Goal: Task Accomplishment & Management: Complete application form

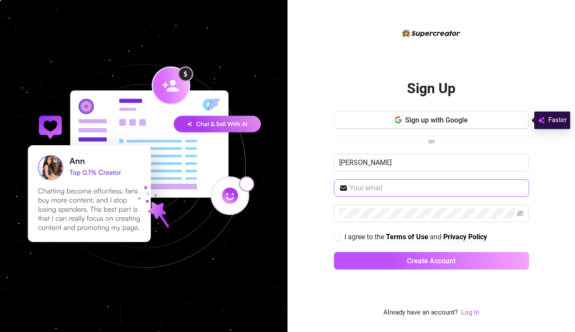
type input "[PERSON_NAME]"
click at [375, 194] on span at bounding box center [431, 189] width 195 height 18
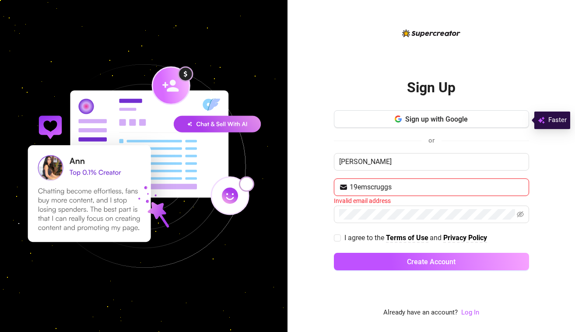
type input "[EMAIL_ADDRESS][DOMAIN_NAME]"
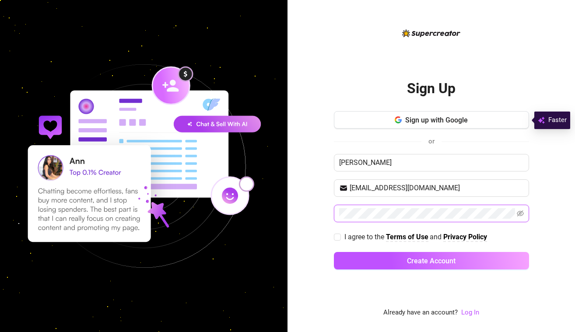
click at [334, 252] on button "Create Account" at bounding box center [431, 261] width 195 height 18
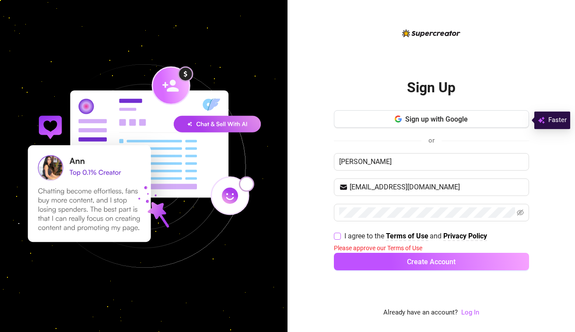
click at [335, 239] on input "I agree to the Terms of Use and Privacy Policy" at bounding box center [337, 236] width 6 height 6
checkbox input "true"
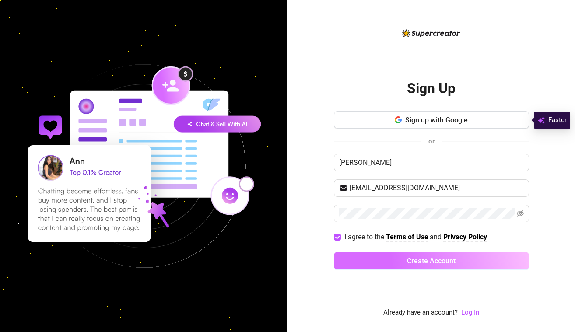
click at [377, 260] on button "Create Account" at bounding box center [431, 261] width 195 height 18
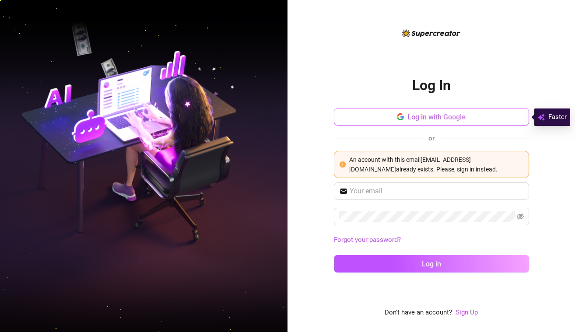
click at [440, 118] on span "Log in with Google" at bounding box center [437, 117] width 58 height 8
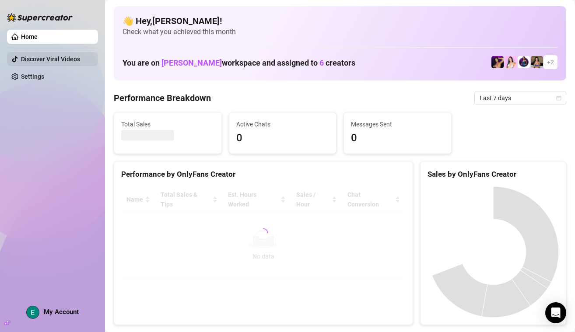
click at [70, 61] on link "Discover Viral Videos" at bounding box center [50, 59] width 59 height 7
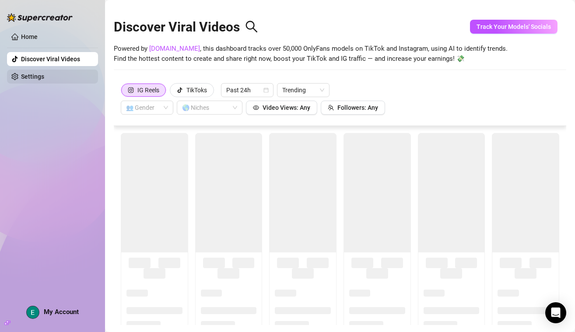
click at [38, 76] on link "Settings" at bounding box center [32, 76] width 23 height 7
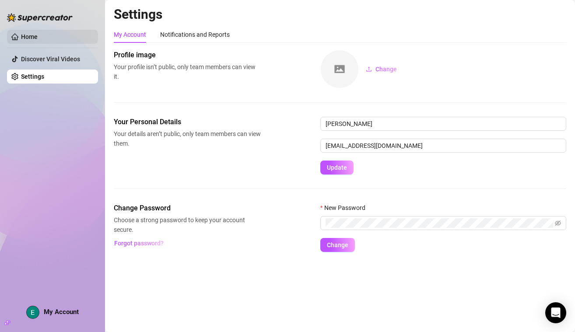
click at [38, 37] on link "Home" at bounding box center [29, 36] width 17 height 7
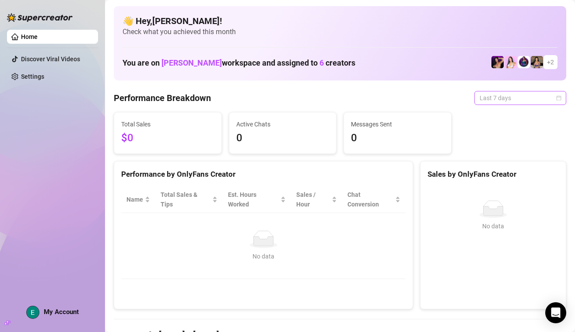
click at [544, 96] on span "Last 7 days" at bounding box center [520, 98] width 81 height 13
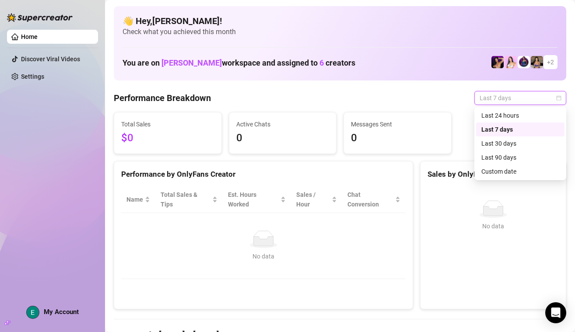
click at [544, 96] on span "Last 7 days" at bounding box center [520, 98] width 81 height 13
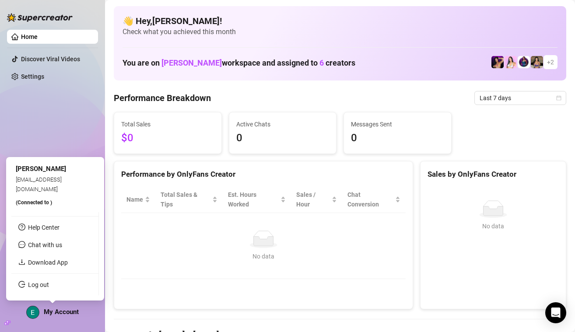
click at [56, 312] on span "My Account" at bounding box center [61, 312] width 35 height 8
click at [56, 260] on link "Download App" at bounding box center [48, 262] width 40 height 7
